Goal: Information Seeking & Learning: Understand process/instructions

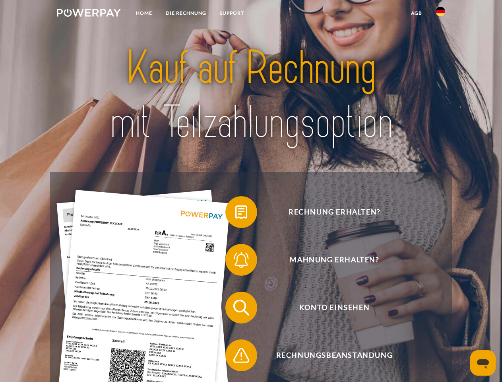
click at [89, 14] on img at bounding box center [89, 13] width 64 height 8
click at [440, 14] on img at bounding box center [441, 12] width 10 height 10
click at [416, 13] on link "agb" at bounding box center [416, 13] width 25 height 14
click at [235, 213] on span at bounding box center [229, 212] width 40 height 40
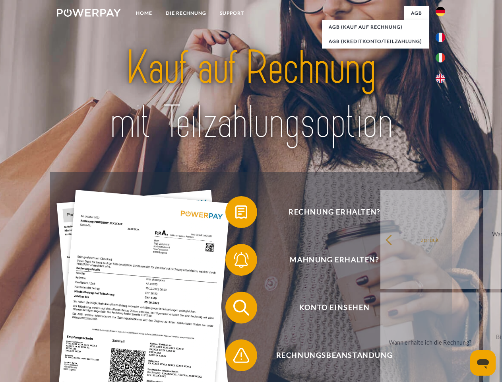
click at [235, 261] on span at bounding box center [229, 260] width 40 height 40
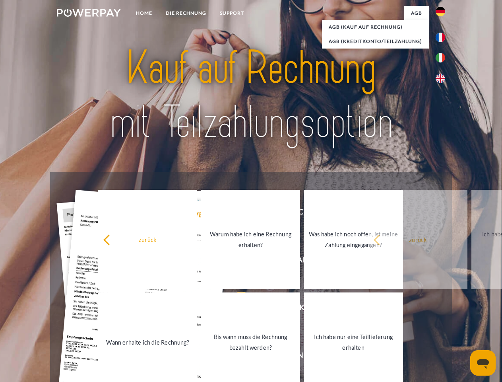
click at [235, 309] on link "Bis wann muss die Rechnung bezahlt werden?" at bounding box center [250, 341] width 99 height 99
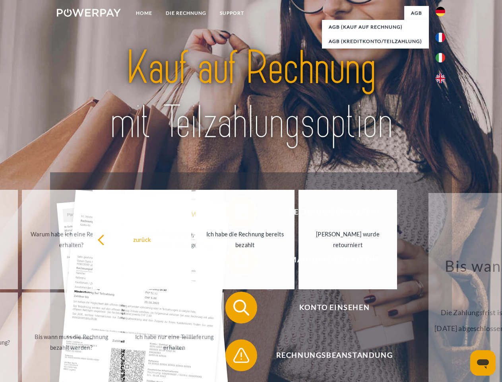
click at [235, 357] on span at bounding box center [229, 355] width 40 height 40
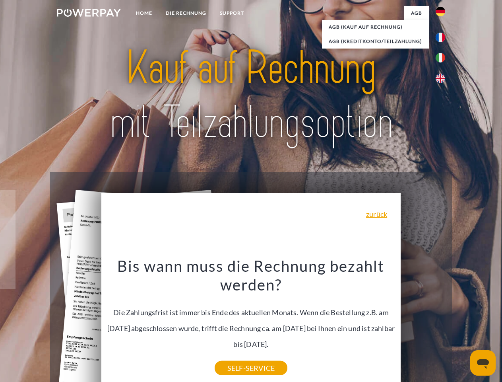
click at [483, 363] on icon "Messaging-Fenster öffnen" at bounding box center [483, 364] width 12 height 10
